Goal: Use online tool/utility: Utilize a website feature to perform a specific function

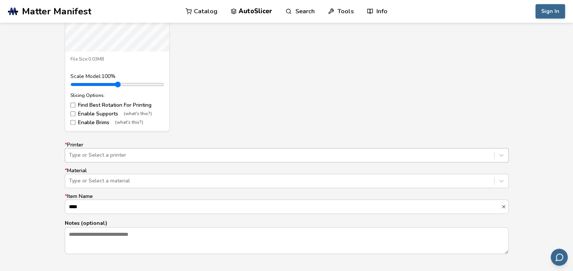
scroll to position [390, 0]
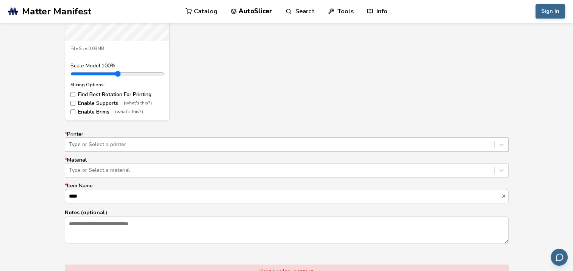
click at [139, 152] on div "Type or Select a printer" at bounding box center [287, 145] width 444 height 14
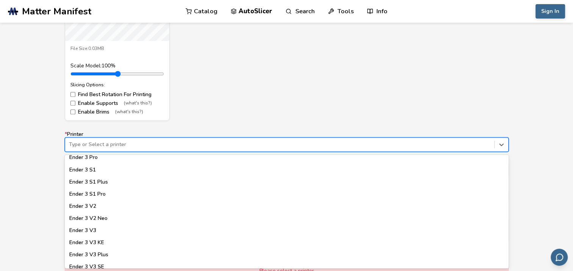
scroll to position [417, 0]
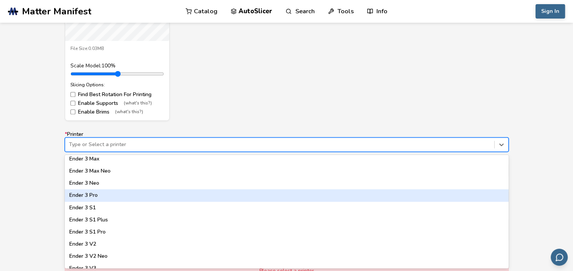
click at [100, 197] on div "Ender 3 Pro" at bounding box center [287, 195] width 444 height 12
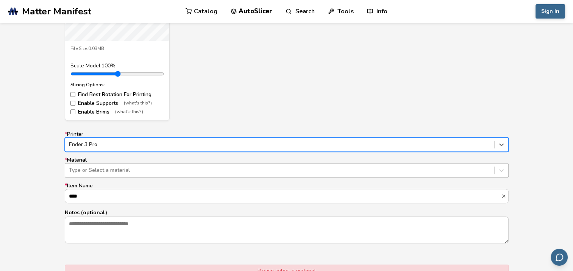
click at [105, 174] on div "Type or Select a material" at bounding box center [279, 170] width 429 height 11
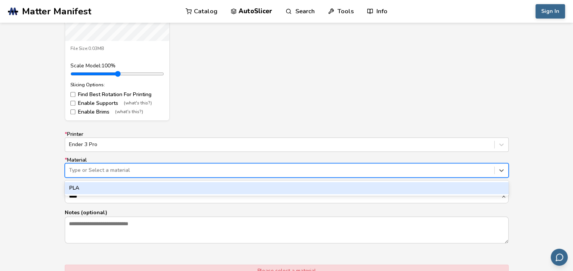
click at [99, 191] on div "PLA" at bounding box center [287, 188] width 444 height 12
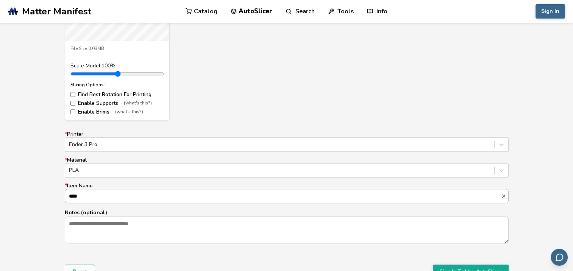
click at [104, 195] on input "****" at bounding box center [283, 196] width 436 height 14
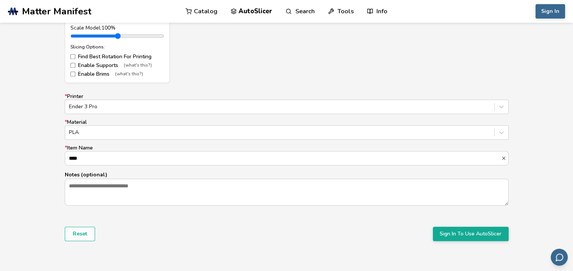
scroll to position [503, 0]
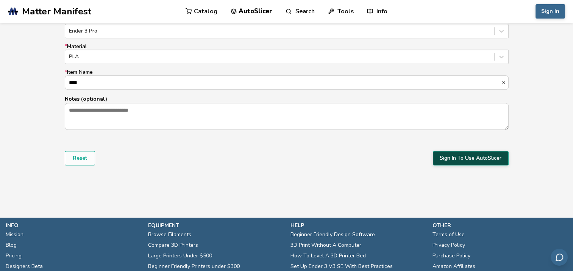
click at [481, 162] on button "Sign In To Use AutoSlicer" at bounding box center [471, 158] width 76 height 14
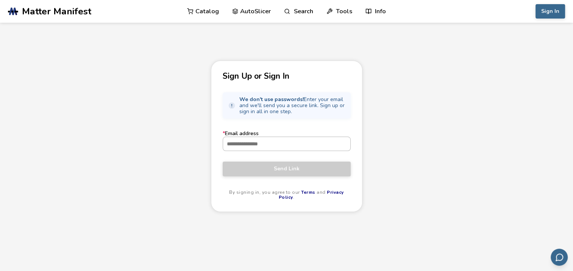
click at [303, 147] on input "* Email address" at bounding box center [286, 144] width 127 height 14
click at [275, 144] on input "* Email address" at bounding box center [286, 144] width 127 height 14
paste input "**********"
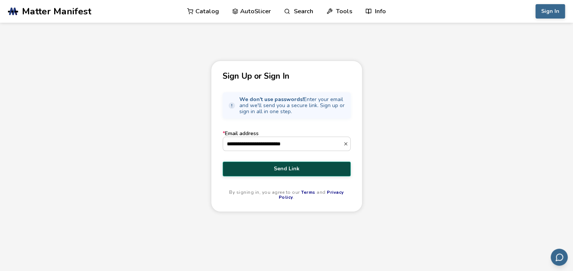
type input "**********"
click at [277, 170] on span "Send Link" at bounding box center [287, 169] width 117 height 6
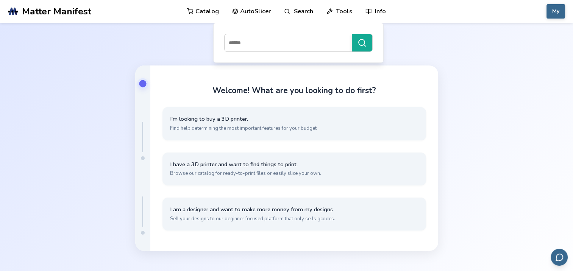
click at [268, 13] on link "AutoSlicer" at bounding box center [251, 11] width 39 height 23
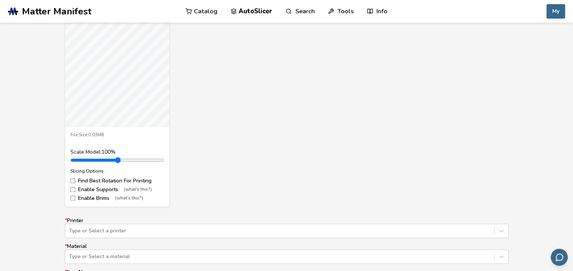
scroll to position [341, 0]
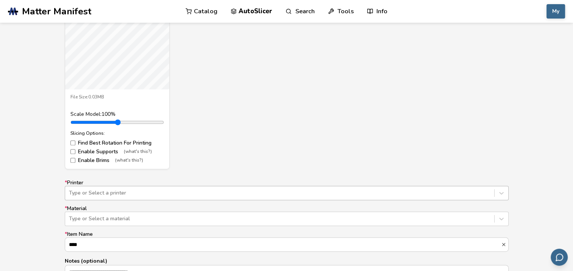
click at [95, 196] on div "Type or Select a printer" at bounding box center [287, 193] width 444 height 14
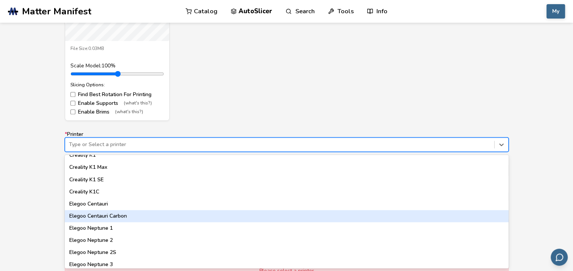
scroll to position [455, 0]
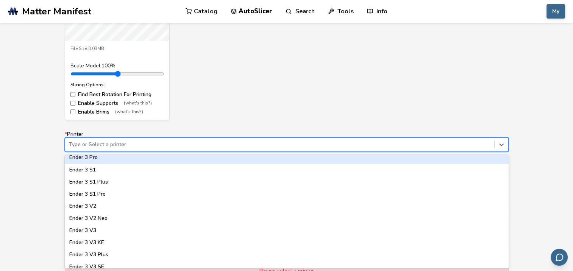
click at [88, 163] on div "Ender 3 Pro" at bounding box center [287, 158] width 444 height 12
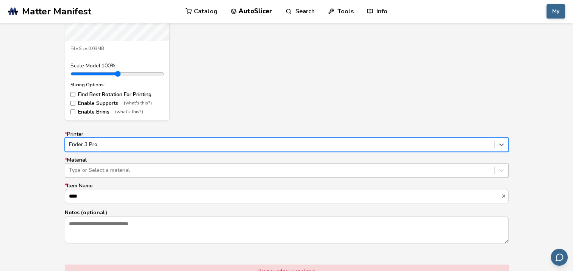
click at [97, 174] on div "Type or Select a material" at bounding box center [279, 170] width 429 height 11
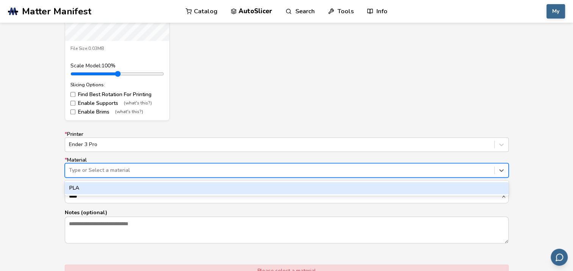
click at [95, 187] on div "PLA" at bounding box center [287, 188] width 444 height 12
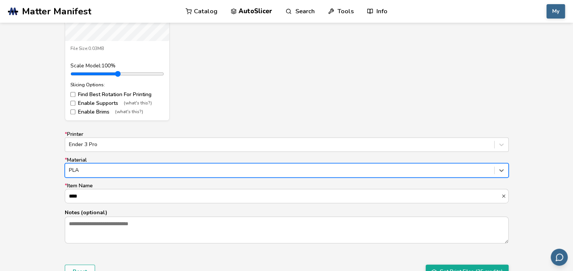
scroll to position [503, 0]
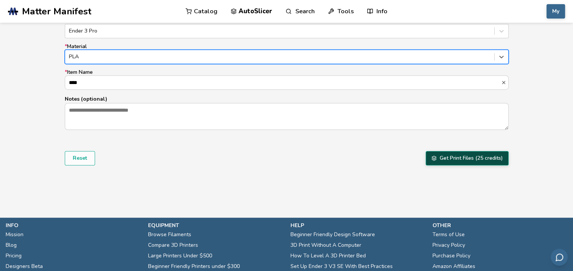
click at [449, 159] on button "Get Print Files (25 credits)" at bounding box center [467, 158] width 83 height 14
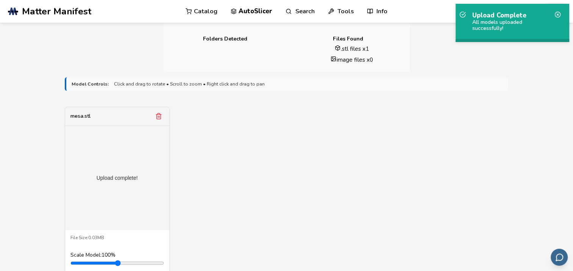
scroll to position [49, 0]
